Goal: Information Seeking & Learning: Understand process/instructions

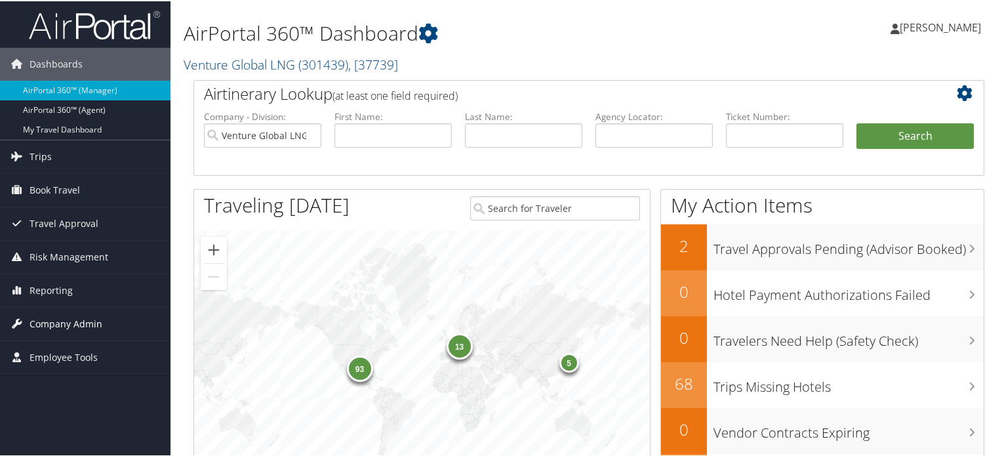
click at [100, 313] on link "Company Admin" at bounding box center [85, 322] width 170 height 33
click at [378, 63] on span ", [ 37739 ]" at bounding box center [373, 63] width 50 height 18
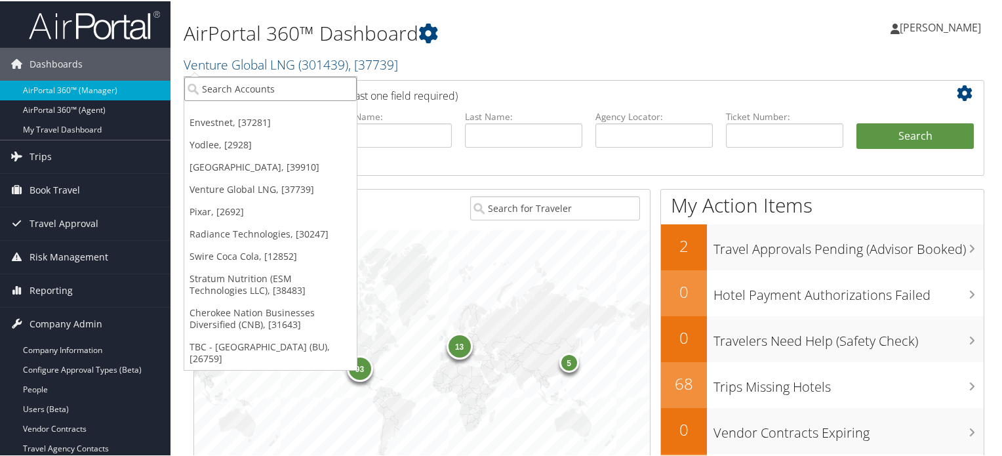
click at [247, 89] on input "search" at bounding box center [270, 87] width 172 height 24
type input "merit"
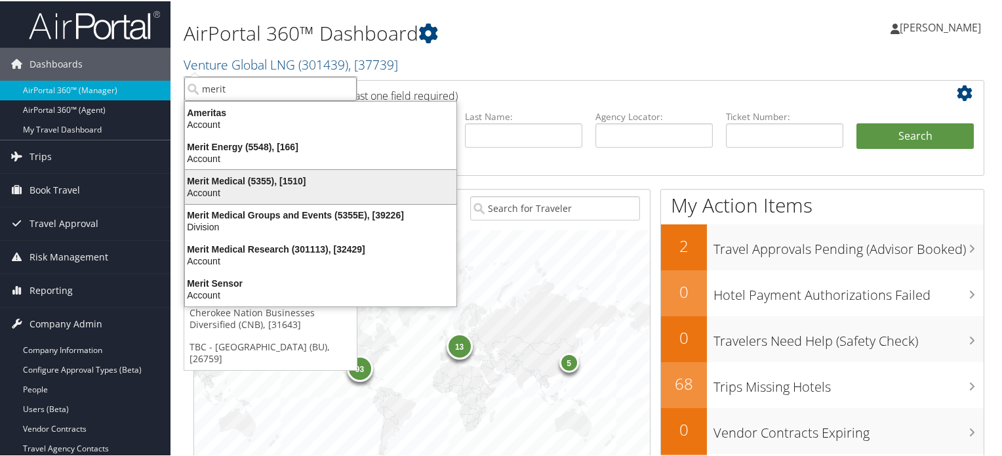
click at [244, 186] on div "Account" at bounding box center [320, 192] width 287 height 12
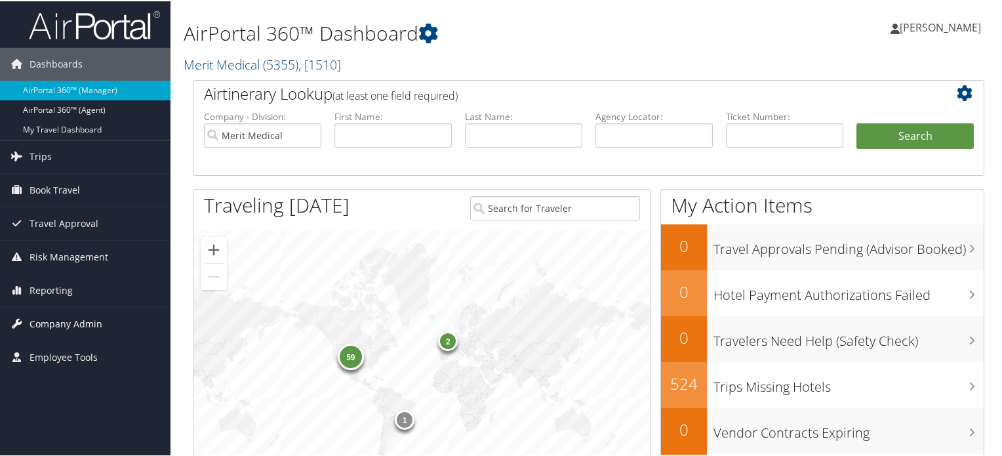
click at [78, 322] on span "Company Admin" at bounding box center [66, 322] width 73 height 33
click at [311, 128] on input "Merit Medical" at bounding box center [262, 134] width 117 height 24
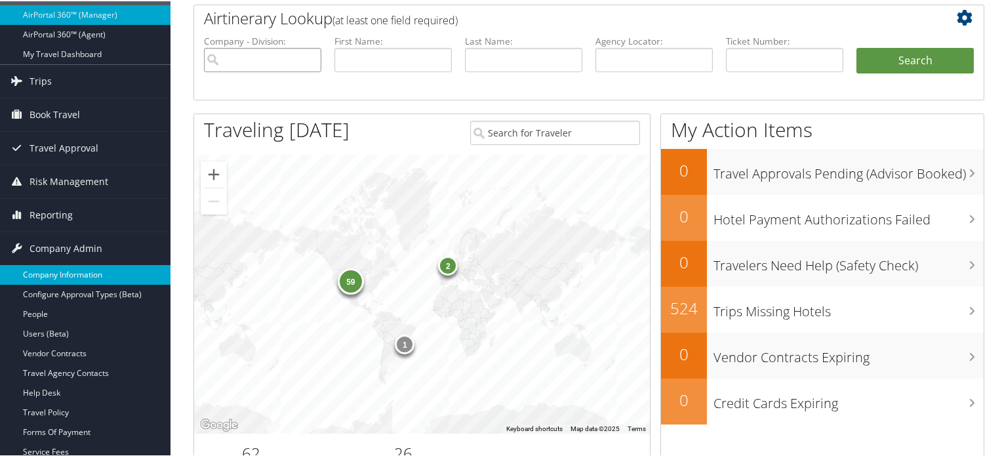
scroll to position [79, 0]
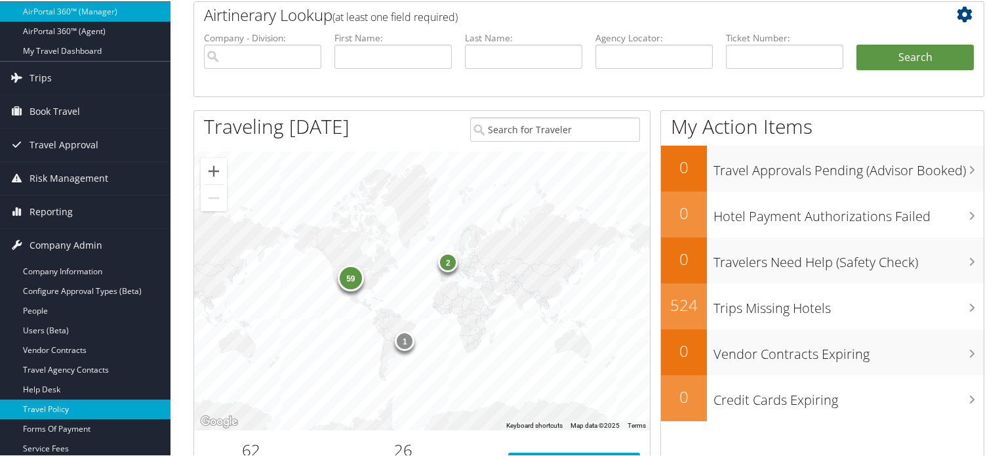
click at [78, 405] on link "Travel Policy" at bounding box center [85, 408] width 170 height 20
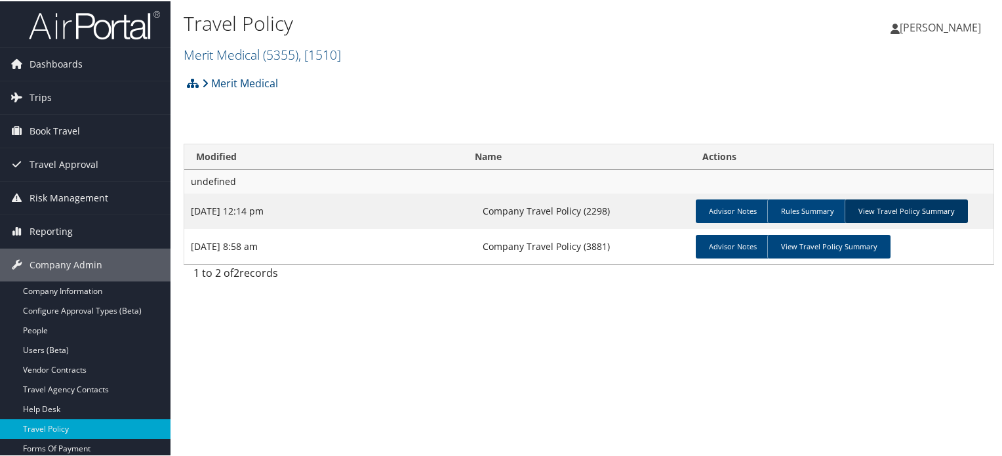
click at [930, 207] on link "View Travel Policy Summary" at bounding box center [905, 210] width 123 height 24
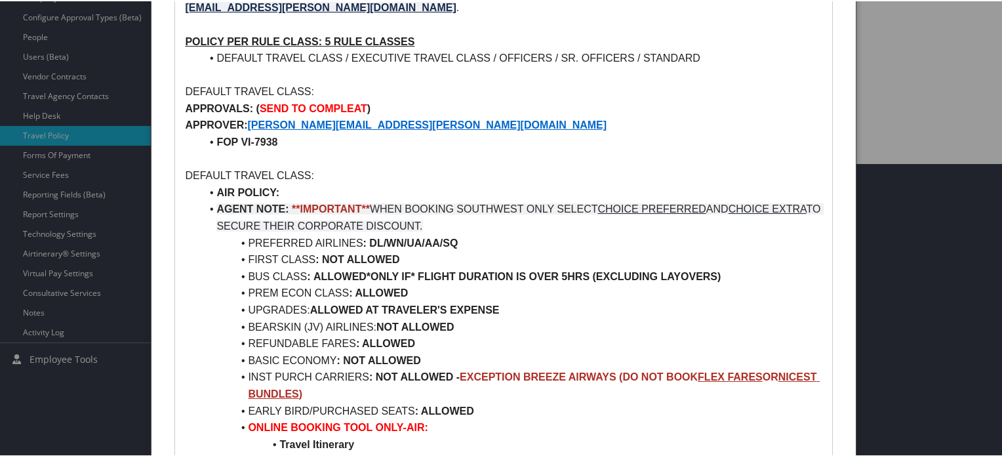
scroll to position [296, 0]
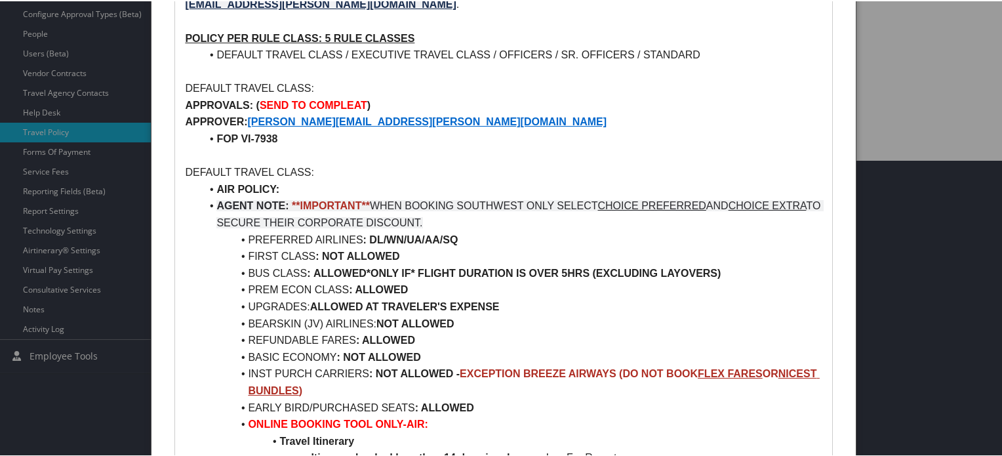
click at [424, 62] on p at bounding box center [503, 70] width 637 height 17
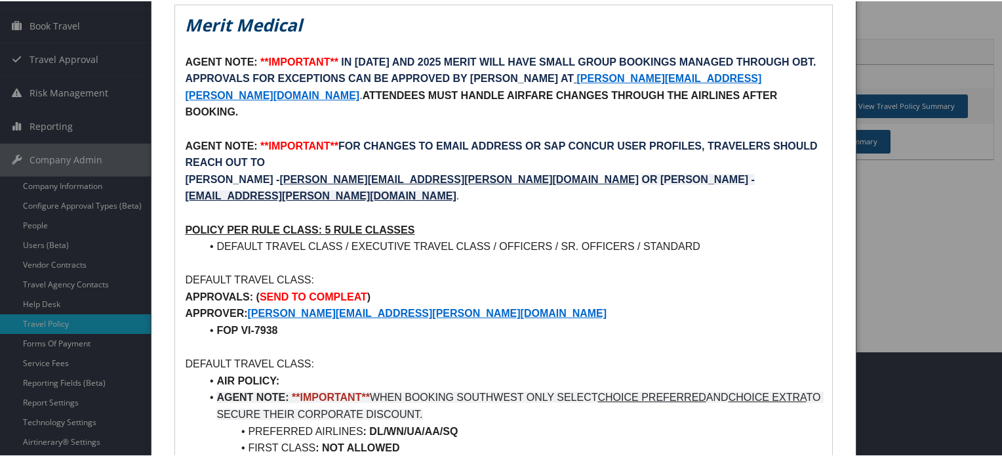
scroll to position [0, 0]
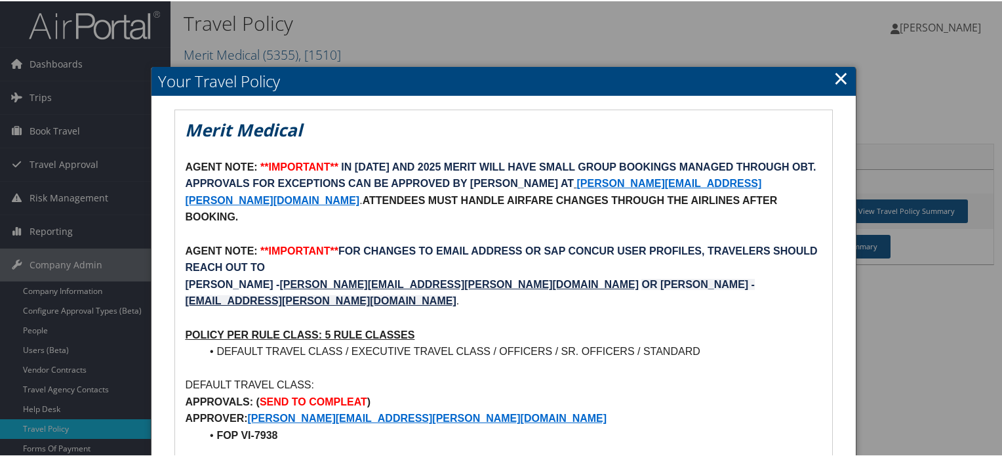
click at [841, 75] on link "×" at bounding box center [840, 77] width 15 height 26
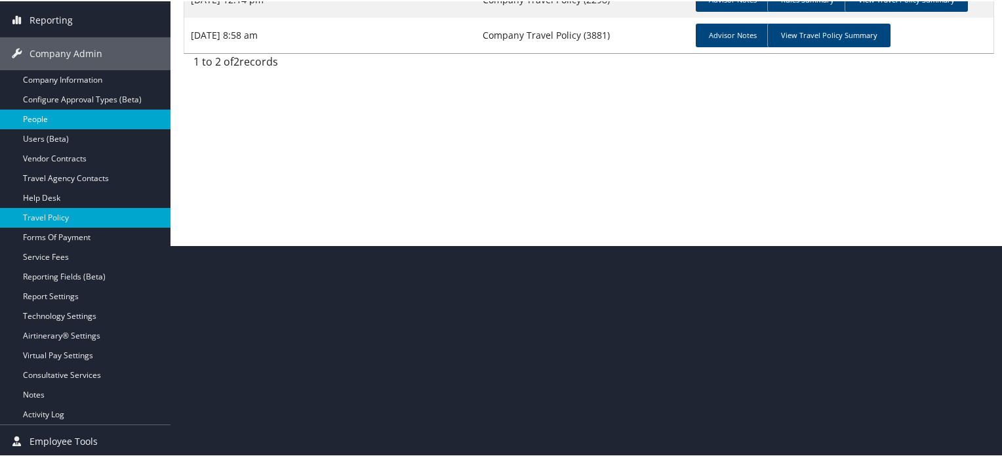
scroll to position [95, 0]
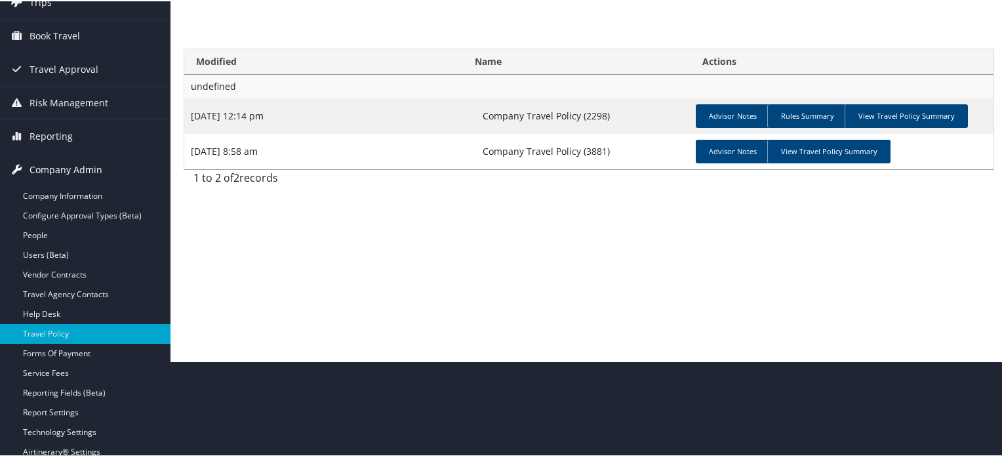
click at [102, 162] on link "Company Admin" at bounding box center [85, 168] width 170 height 33
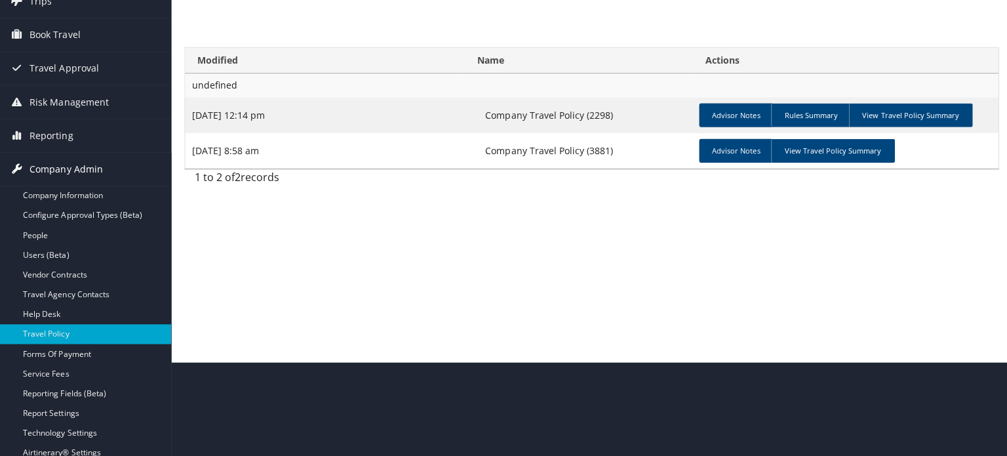
scroll to position [0, 0]
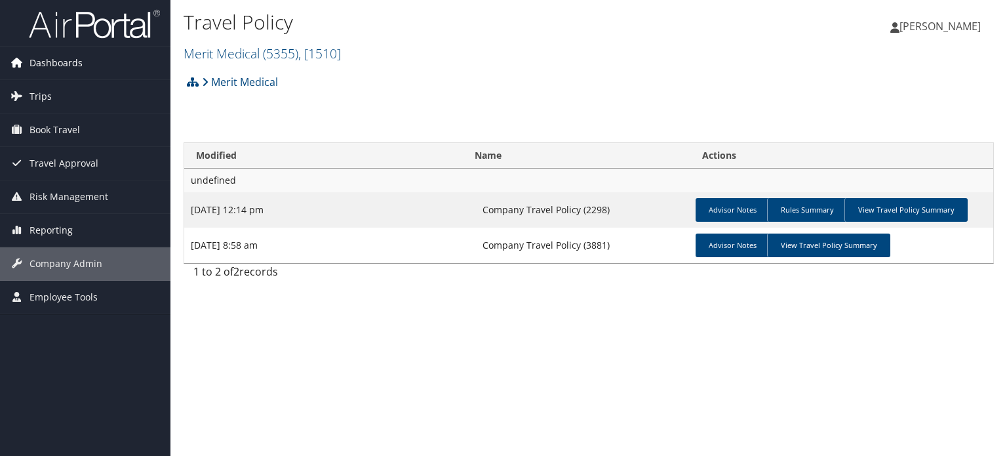
click at [87, 66] on link "Dashboards" at bounding box center [85, 63] width 170 height 33
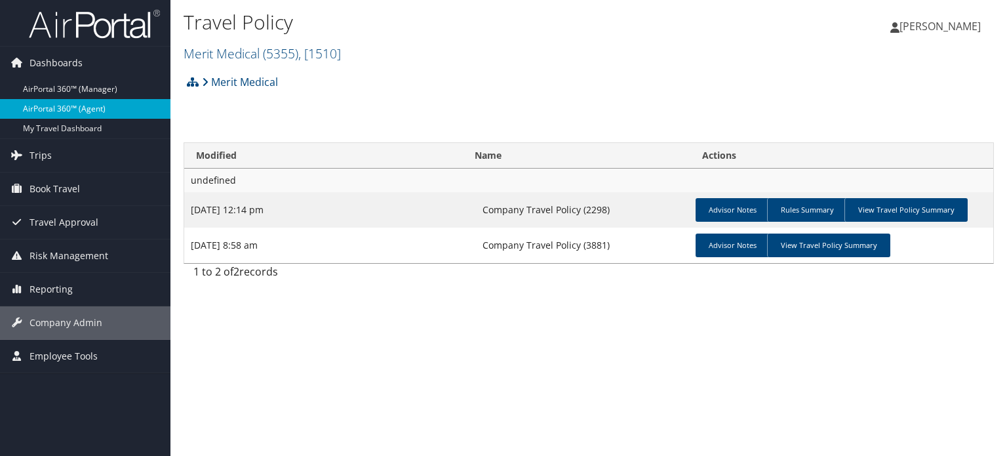
click at [78, 108] on link "AirPortal 360™ (Agent)" at bounding box center [85, 109] width 170 height 20
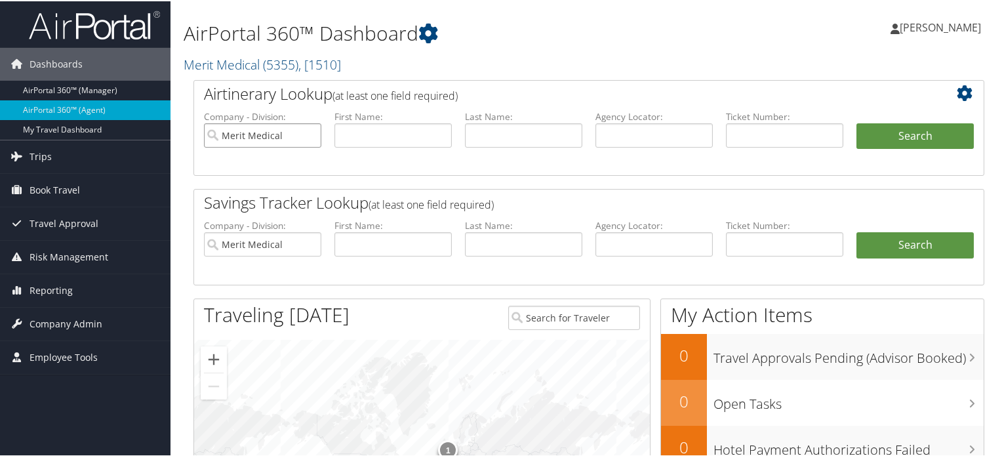
click at [309, 134] on input "Merit Medical" at bounding box center [262, 134] width 117 height 24
click at [319, 58] on span ", [ 1510 ]" at bounding box center [319, 63] width 43 height 18
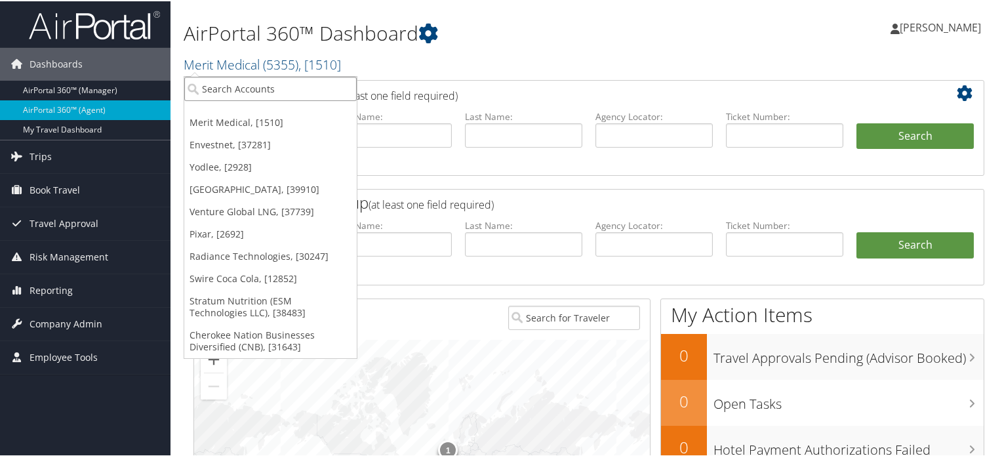
click at [243, 98] on input "search" at bounding box center [270, 87] width 172 height 24
type input "u"
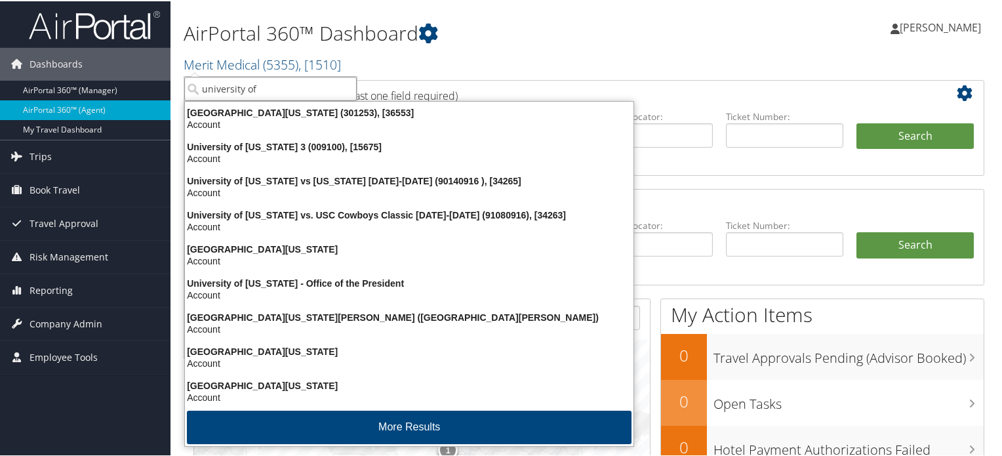
type input "university of"
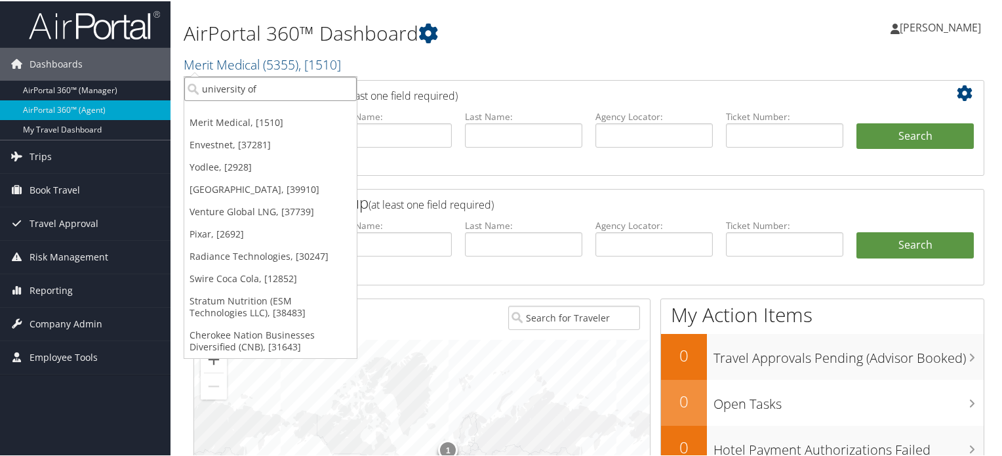
click at [235, 91] on input "university of" at bounding box center [270, 87] width 172 height 24
type input "university of southern"
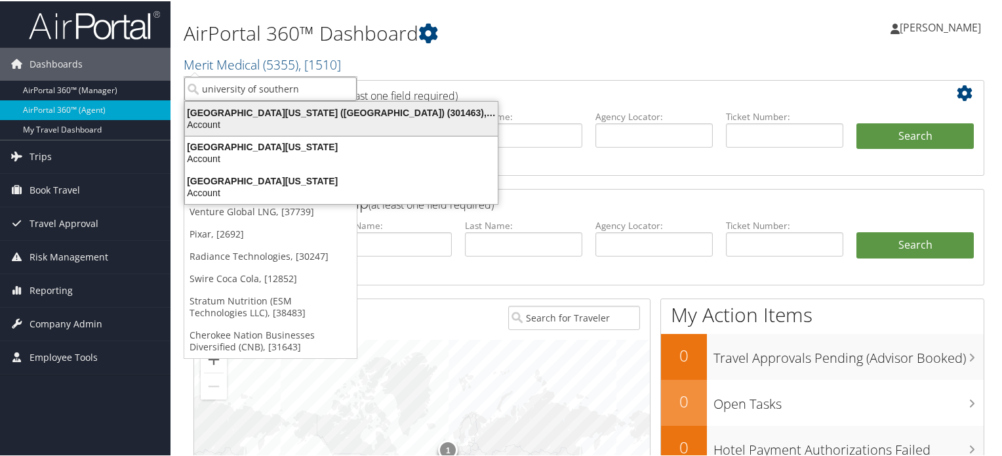
click at [263, 123] on div "Account" at bounding box center [341, 123] width 328 height 12
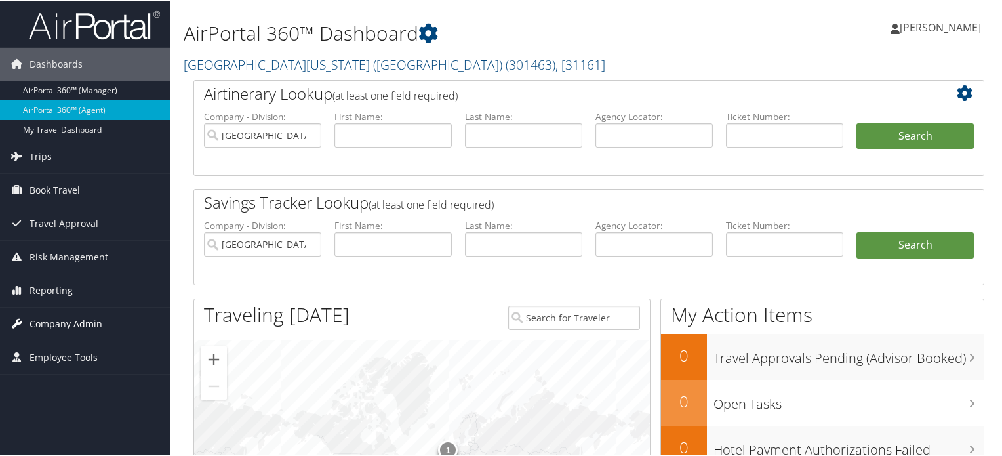
click at [84, 313] on span "Company Admin" at bounding box center [66, 322] width 73 height 33
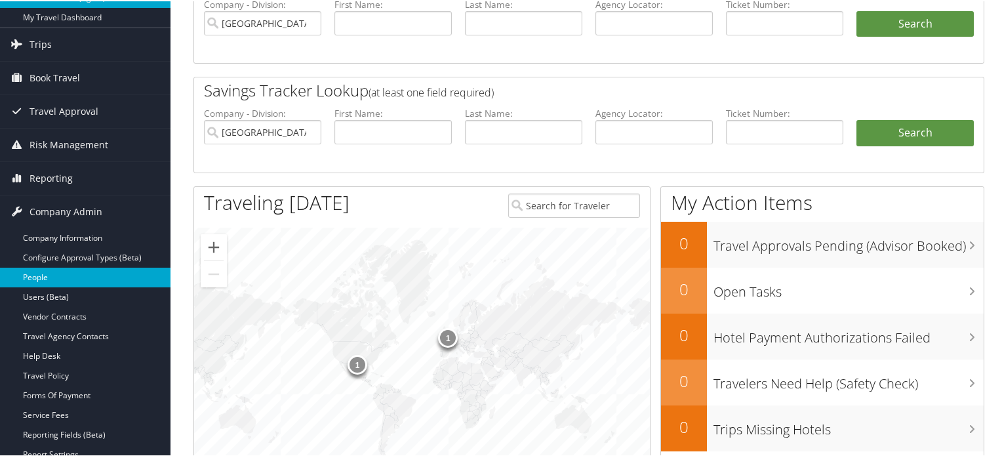
scroll to position [134, 0]
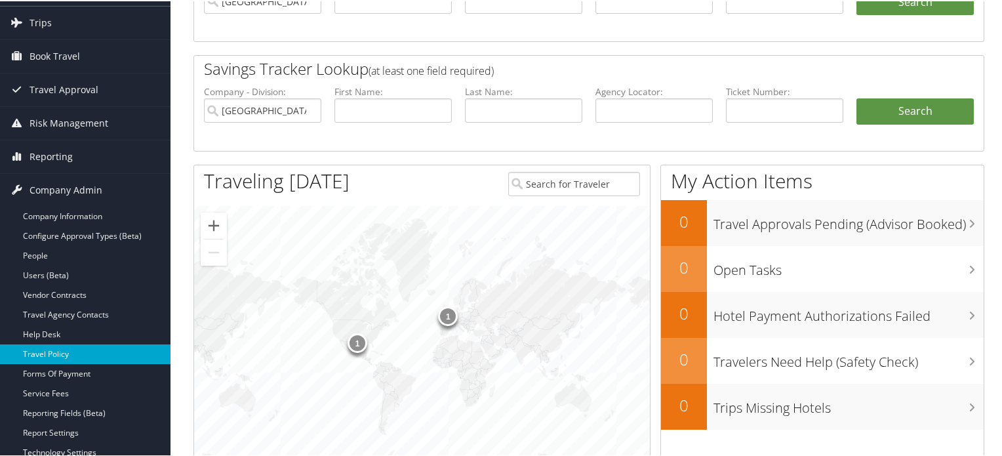
click at [83, 355] on link "Travel Policy" at bounding box center [85, 353] width 170 height 20
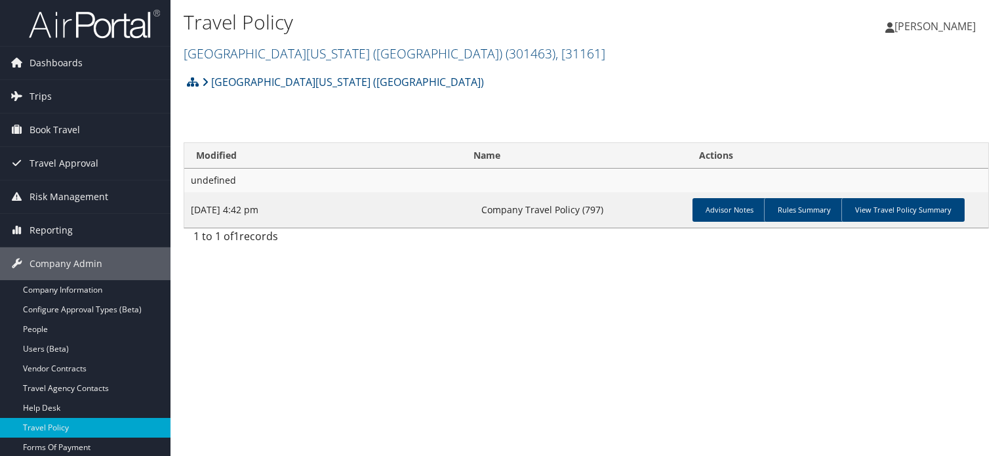
scroll to position [56, 0]
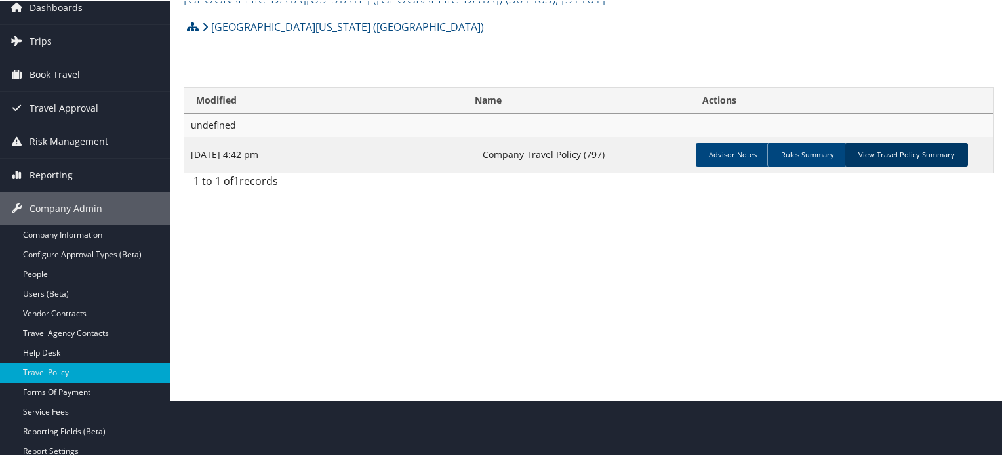
click at [913, 148] on link "View Travel Policy Summary" at bounding box center [905, 154] width 123 height 24
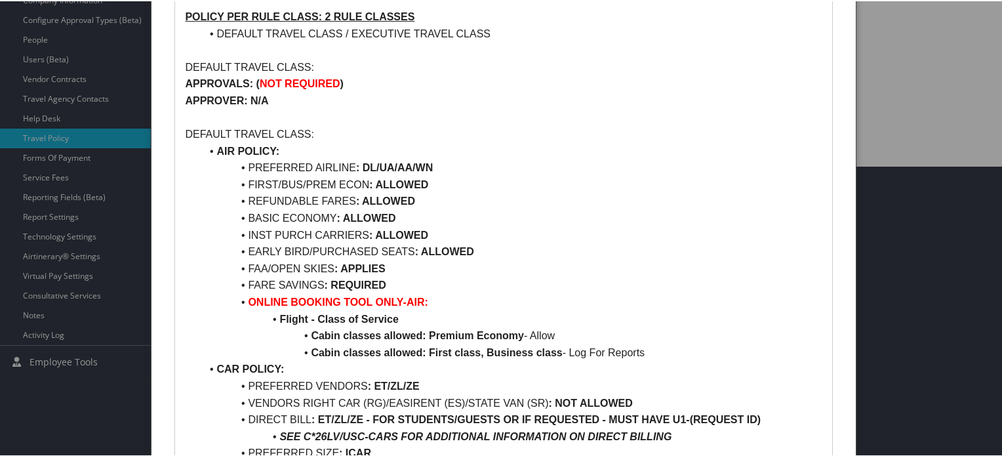
scroll to position [299, 0]
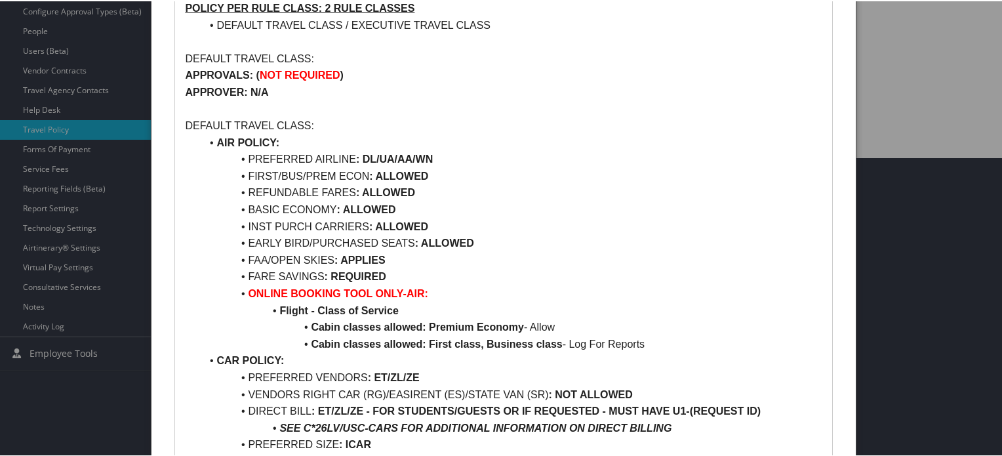
click at [265, 181] on li "FIRST/BUS/PREM ECON : ALLOWED" at bounding box center [511, 175] width 621 height 17
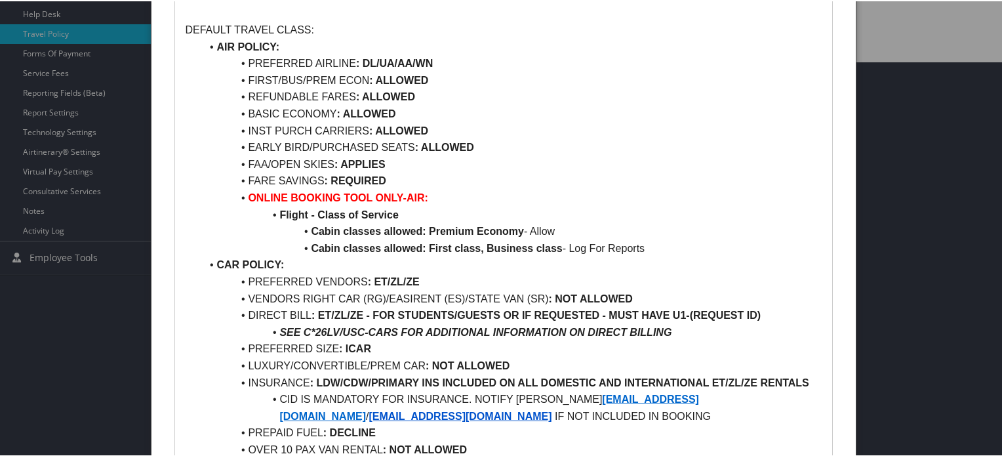
scroll to position [393, 0]
